Goal: Navigation & Orientation: Find specific page/section

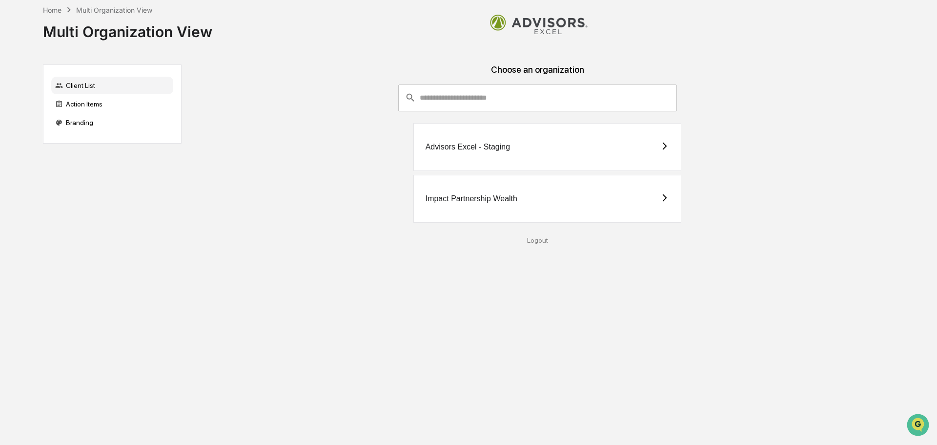
click at [196, 193] on div "Impact Partnership Wealth" at bounding box center [537, 199] width 697 height 48
click at [482, 199] on div "Impact Partnership Wealth" at bounding box center [472, 198] width 92 height 9
click at [457, 148] on div "Advisors Excel - Staging" at bounding box center [468, 147] width 84 height 9
